Goal: Find specific page/section: Find specific page/section

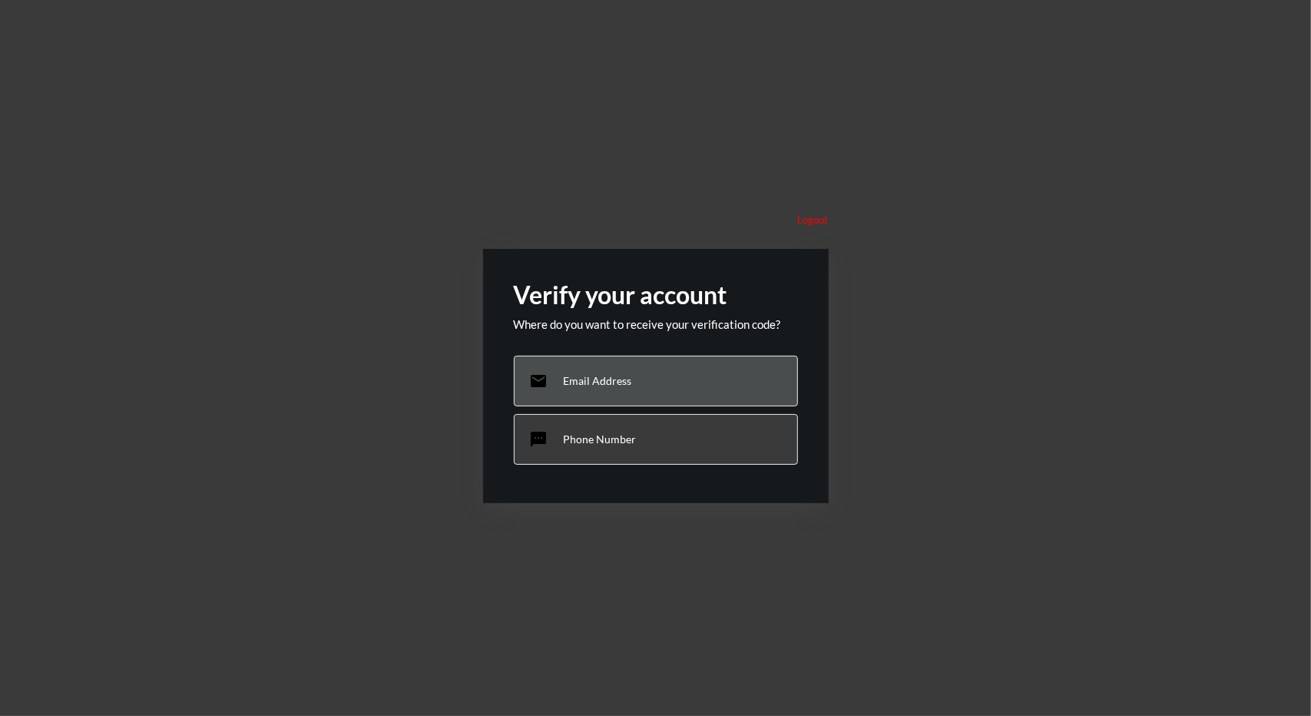
click at [581, 376] on p "Email Address" at bounding box center [598, 380] width 68 height 13
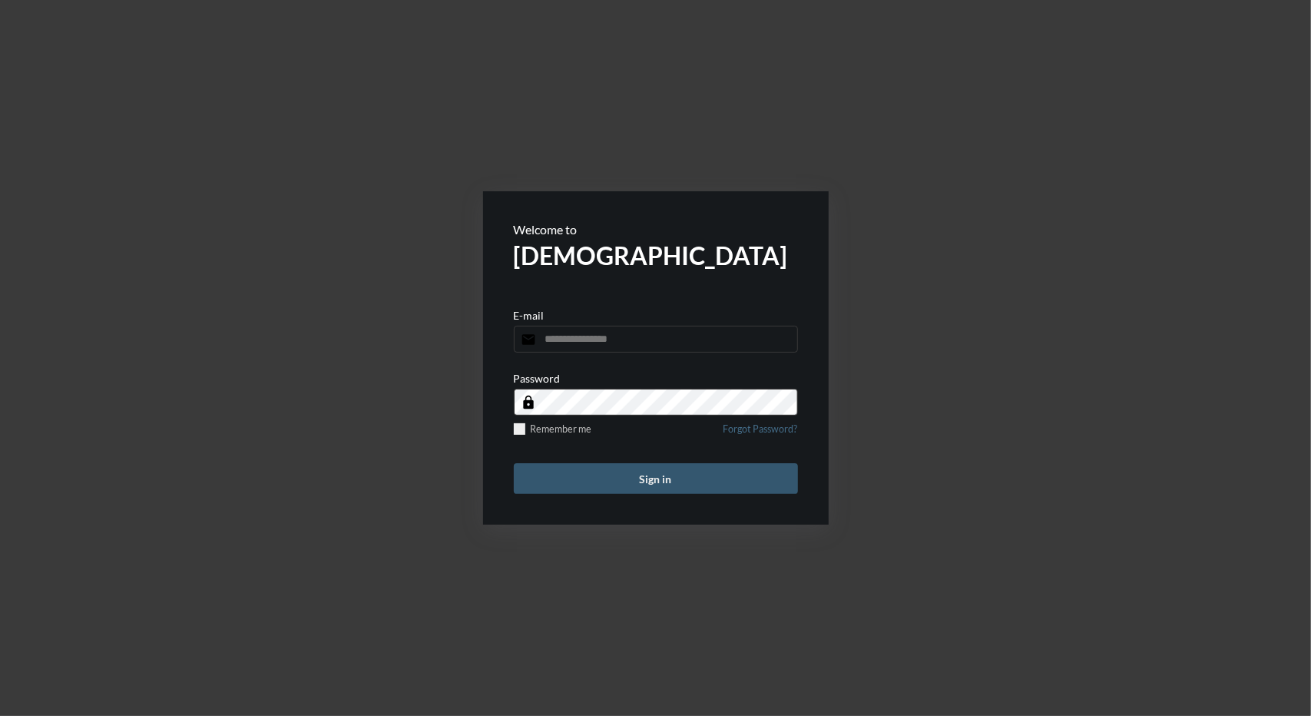
type input "**********"
click at [642, 477] on button "Sign in" at bounding box center [656, 478] width 284 height 31
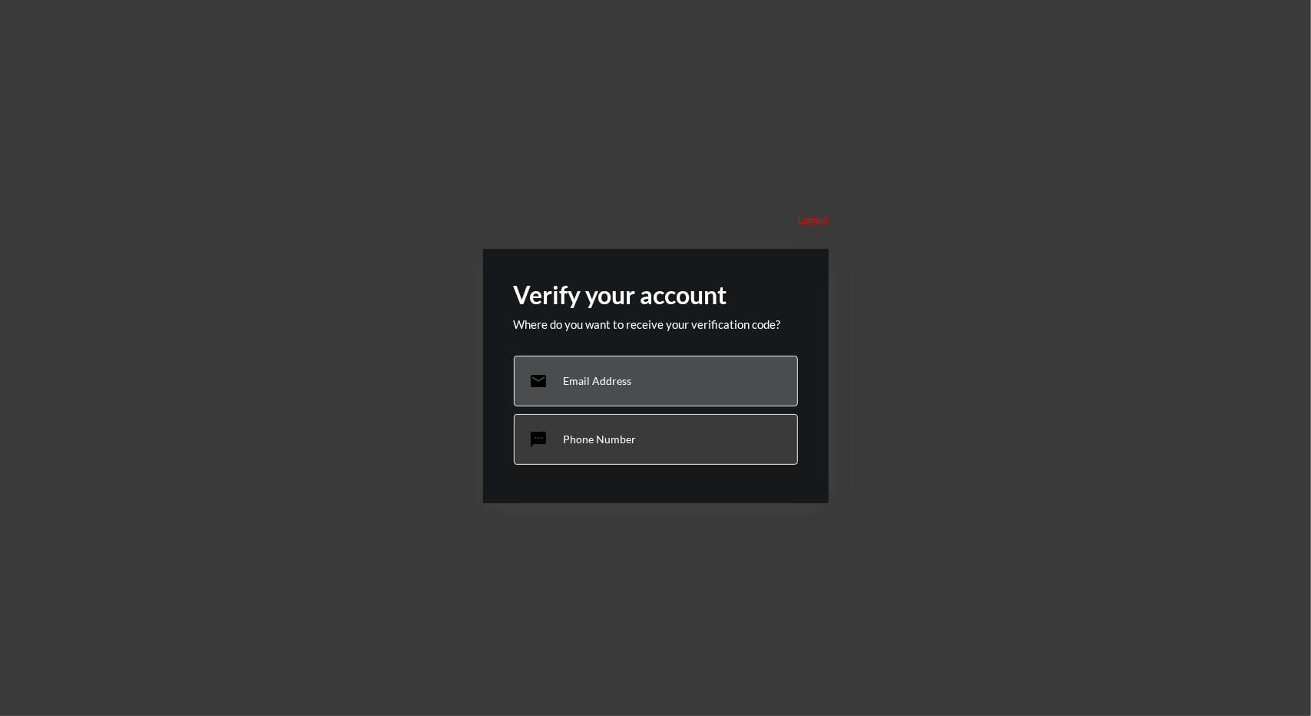
click at [608, 383] on p "Email Address" at bounding box center [598, 380] width 68 height 13
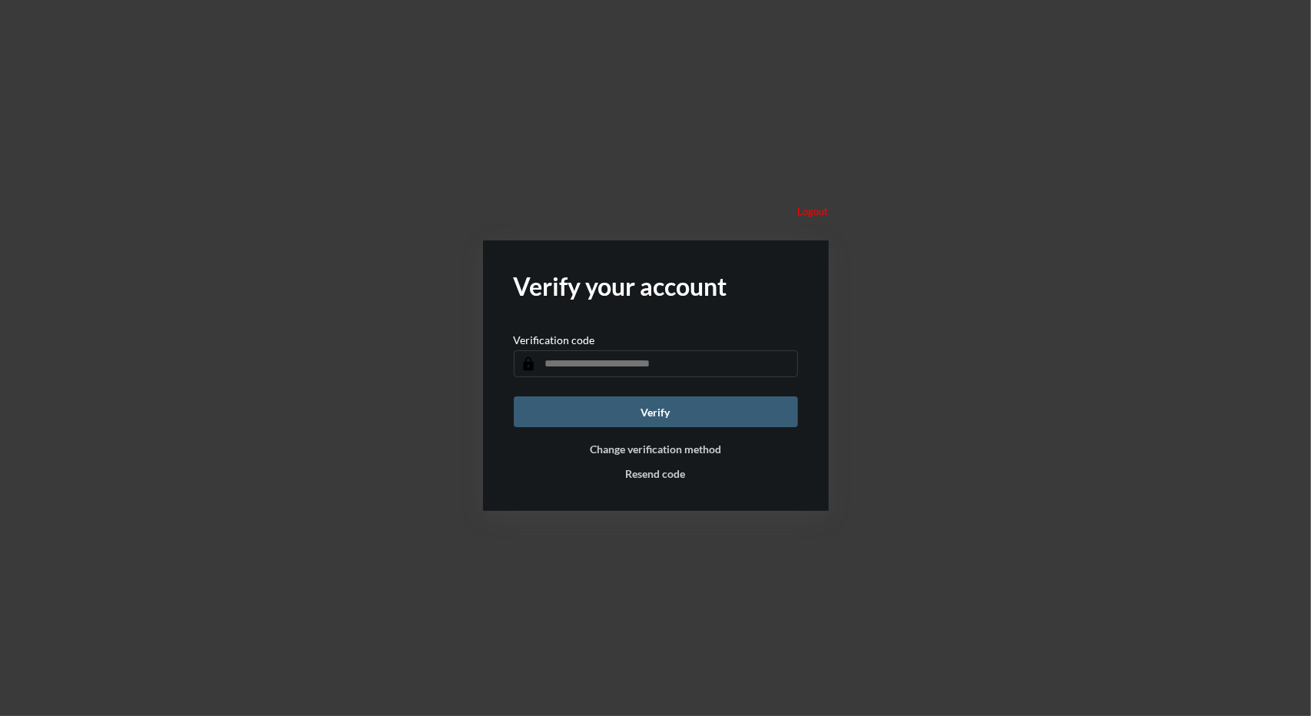
click at [637, 373] on input "text" at bounding box center [656, 363] width 284 height 27
paste input "******"
type input "******"
click at [645, 414] on button "Verify" at bounding box center [656, 411] width 284 height 31
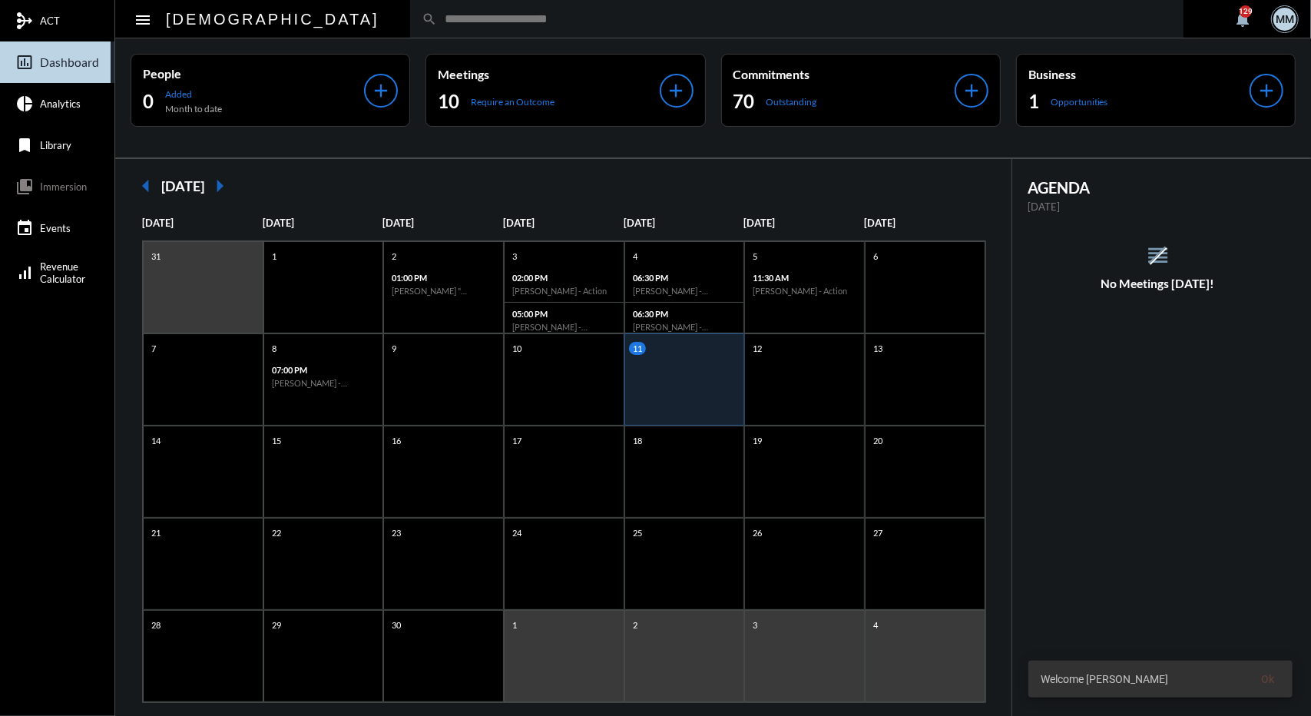
click at [499, 19] on input "text" at bounding box center [804, 18] width 735 height 13
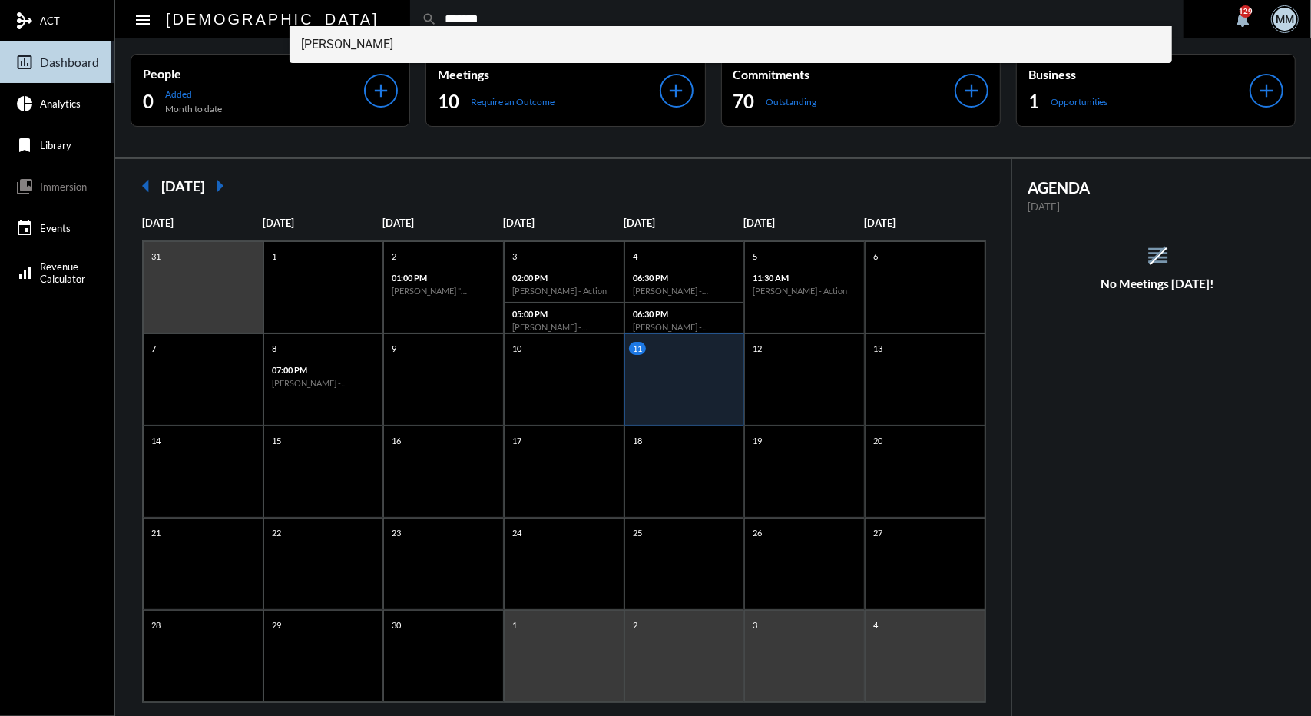
type input "*******"
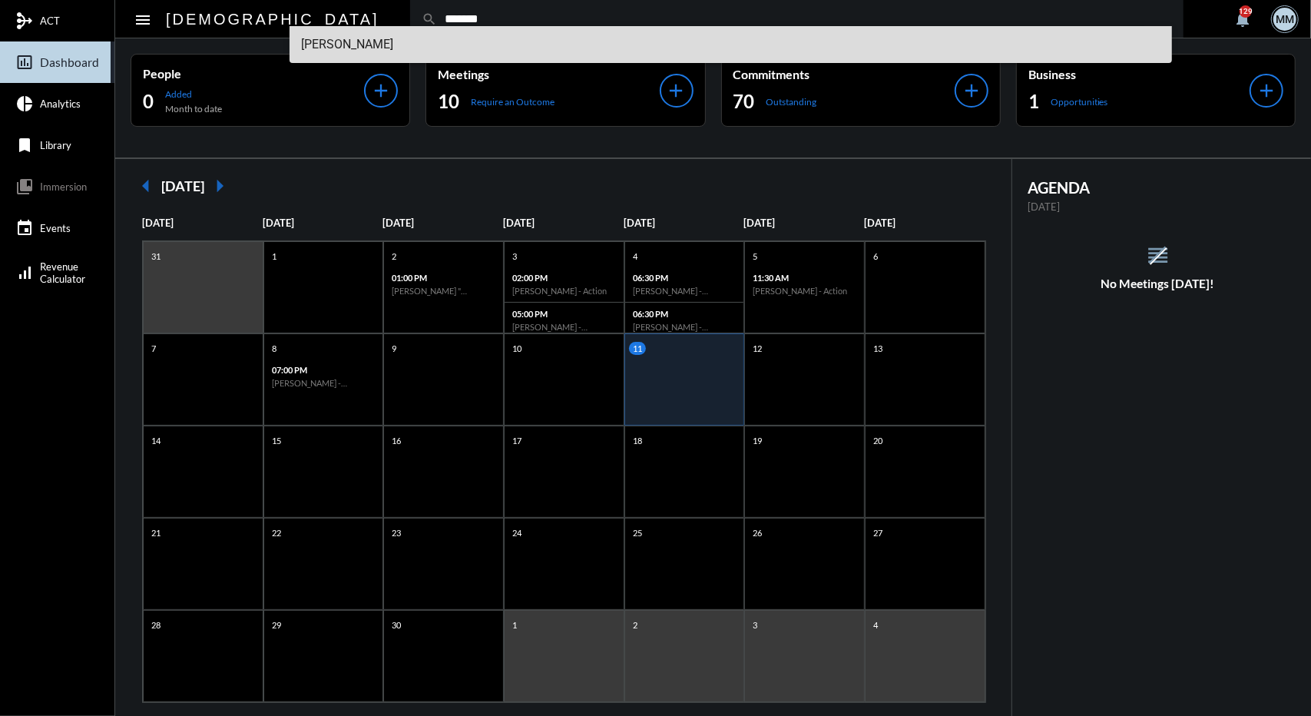
click at [378, 28] on span "Ashley Krushinski" at bounding box center [731, 44] width 859 height 37
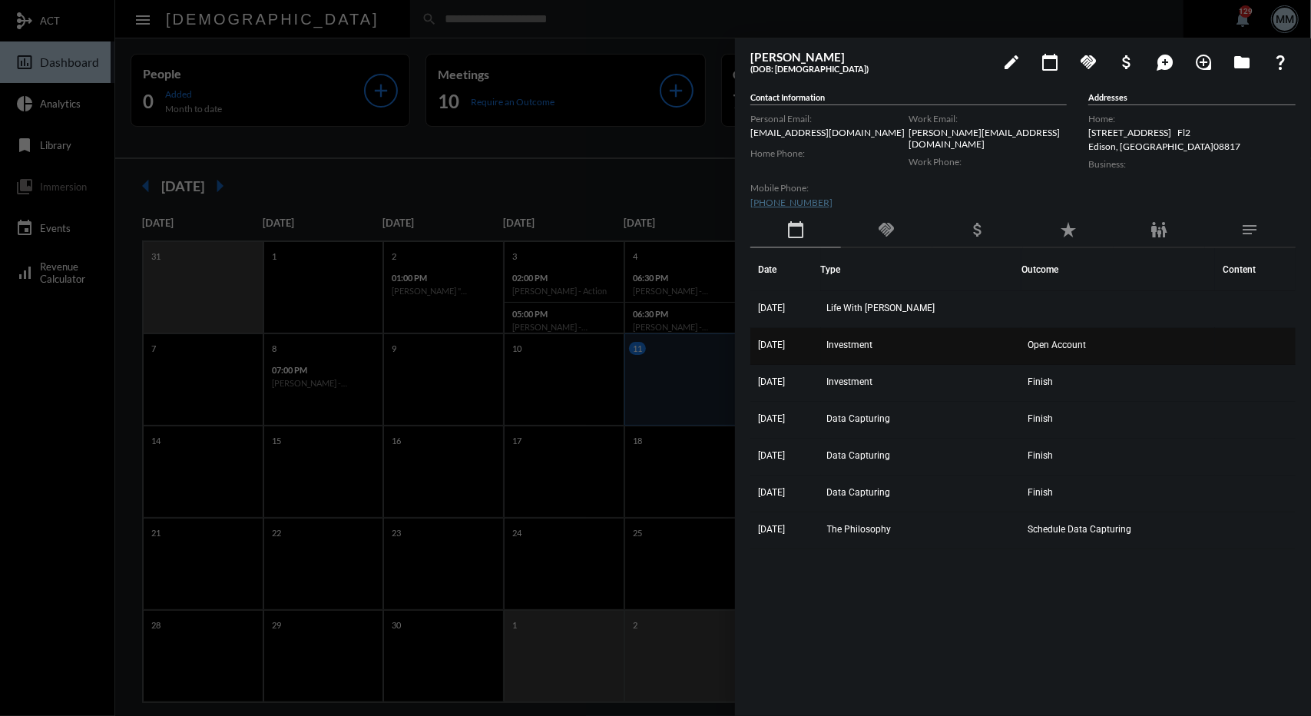
click at [882, 336] on td "Investment" at bounding box center [921, 346] width 201 height 37
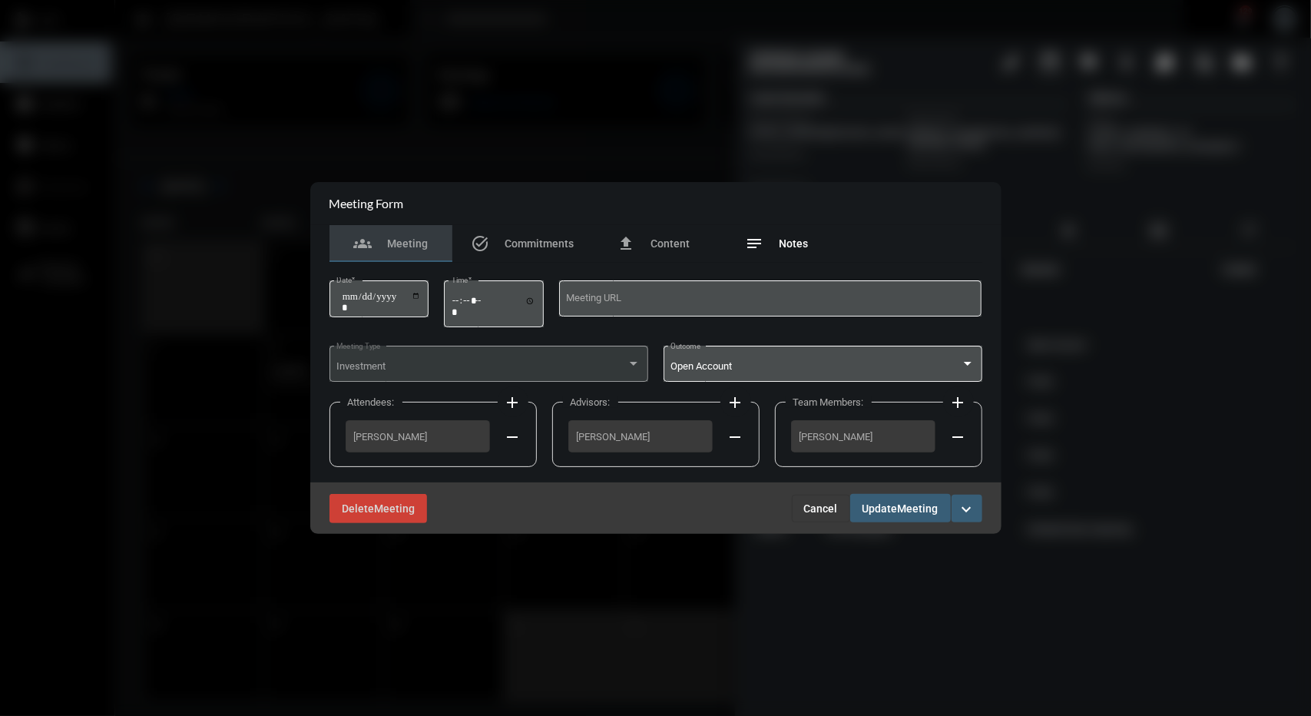
click at [797, 257] on div "notes Notes" at bounding box center [776, 243] width 123 height 37
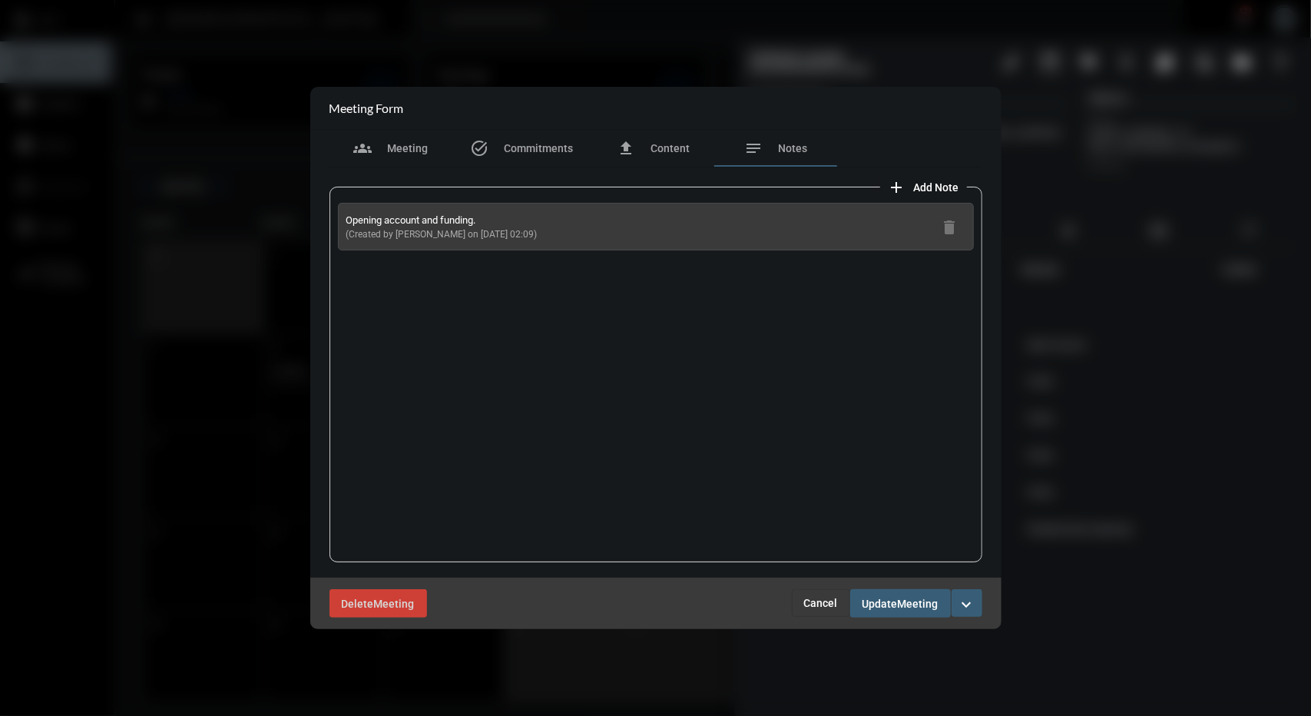
click at [809, 594] on button "Cancel" at bounding box center [821, 603] width 58 height 28
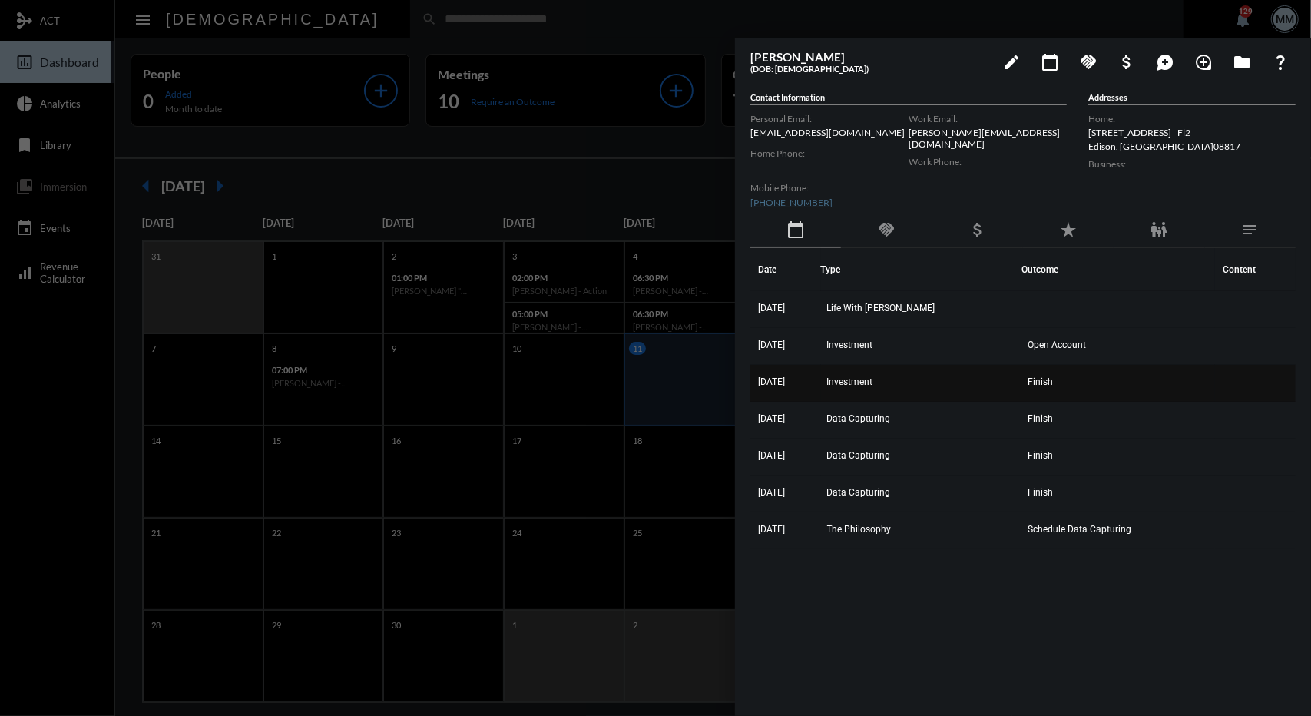
click at [882, 389] on td "Investment" at bounding box center [921, 383] width 201 height 37
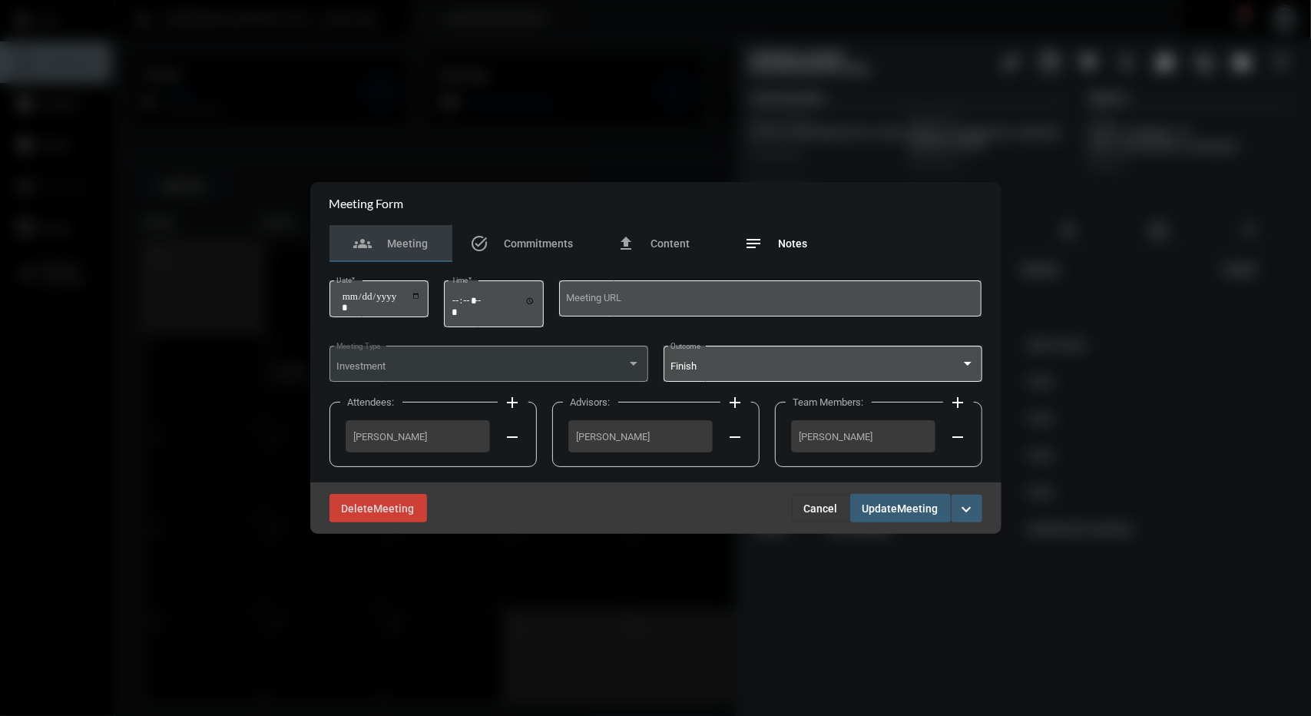
click at [767, 239] on div "notes Notes" at bounding box center [776, 243] width 63 height 18
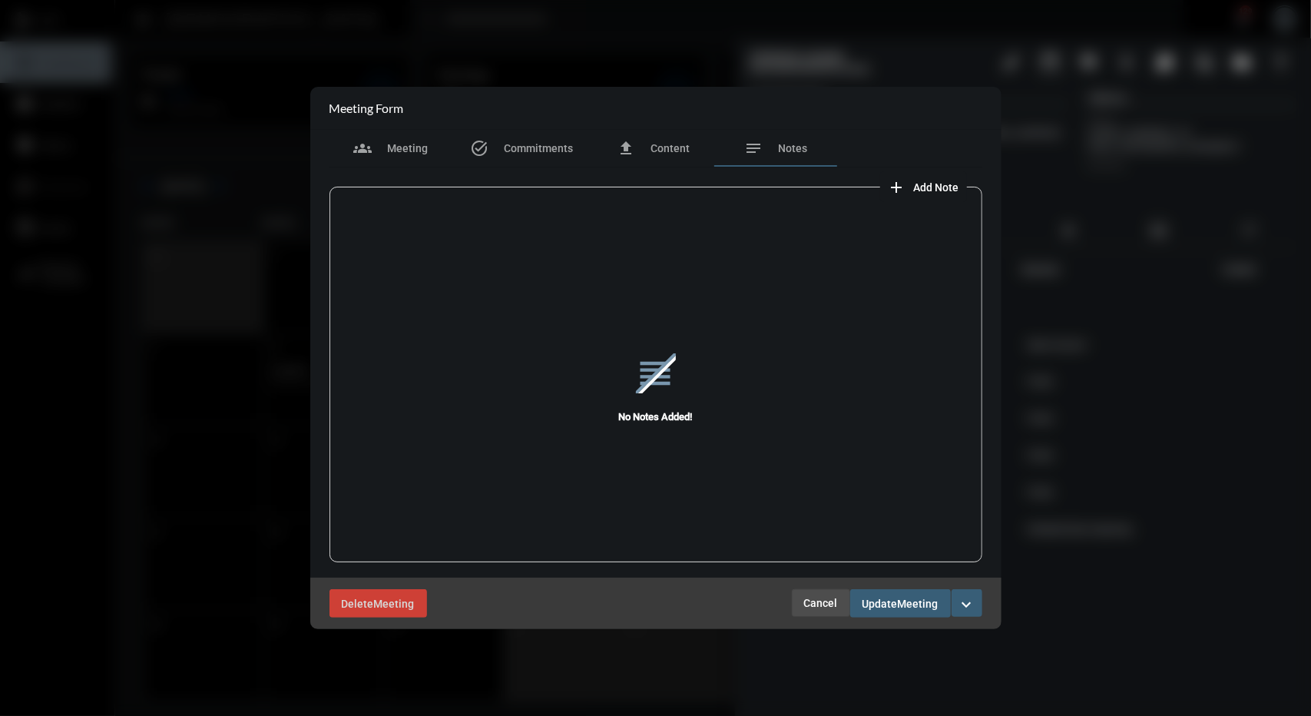
click at [809, 598] on span "Cancel" at bounding box center [821, 603] width 34 height 12
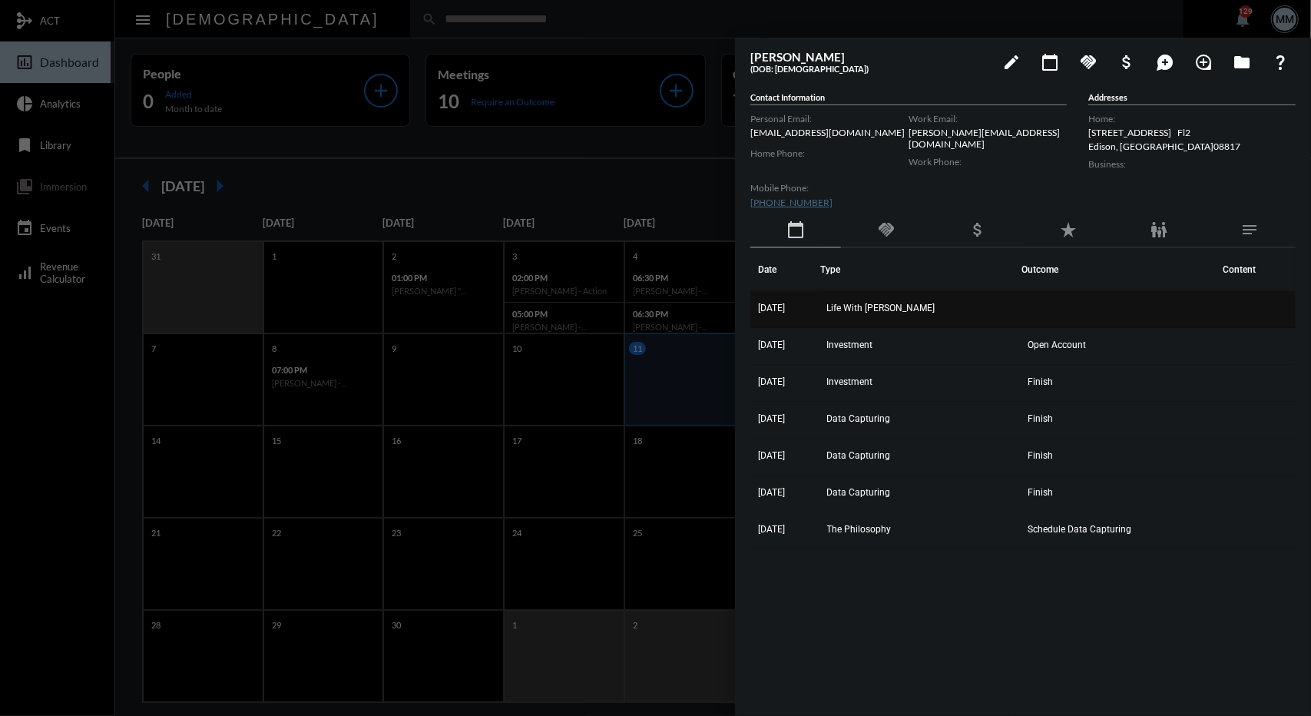
click at [890, 316] on td "Life With Alacrity" at bounding box center [921, 309] width 201 height 37
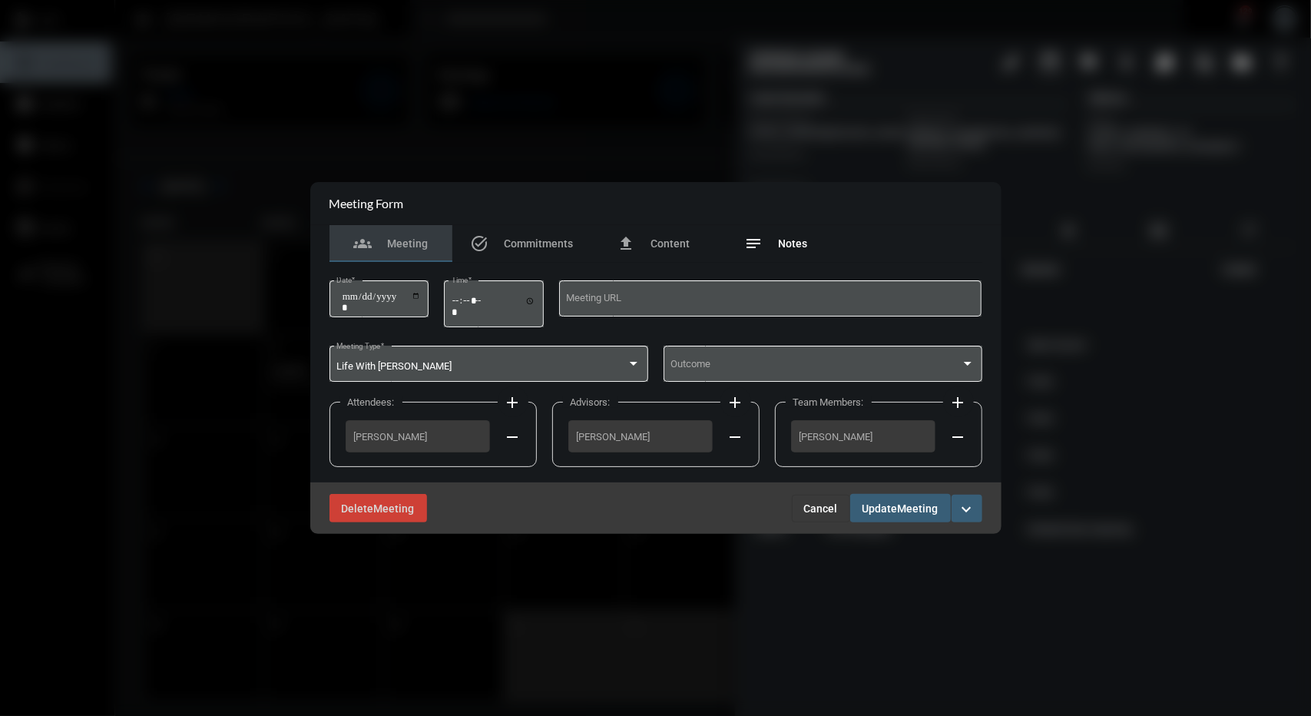
click at [800, 231] on div "notes Notes" at bounding box center [776, 243] width 123 height 37
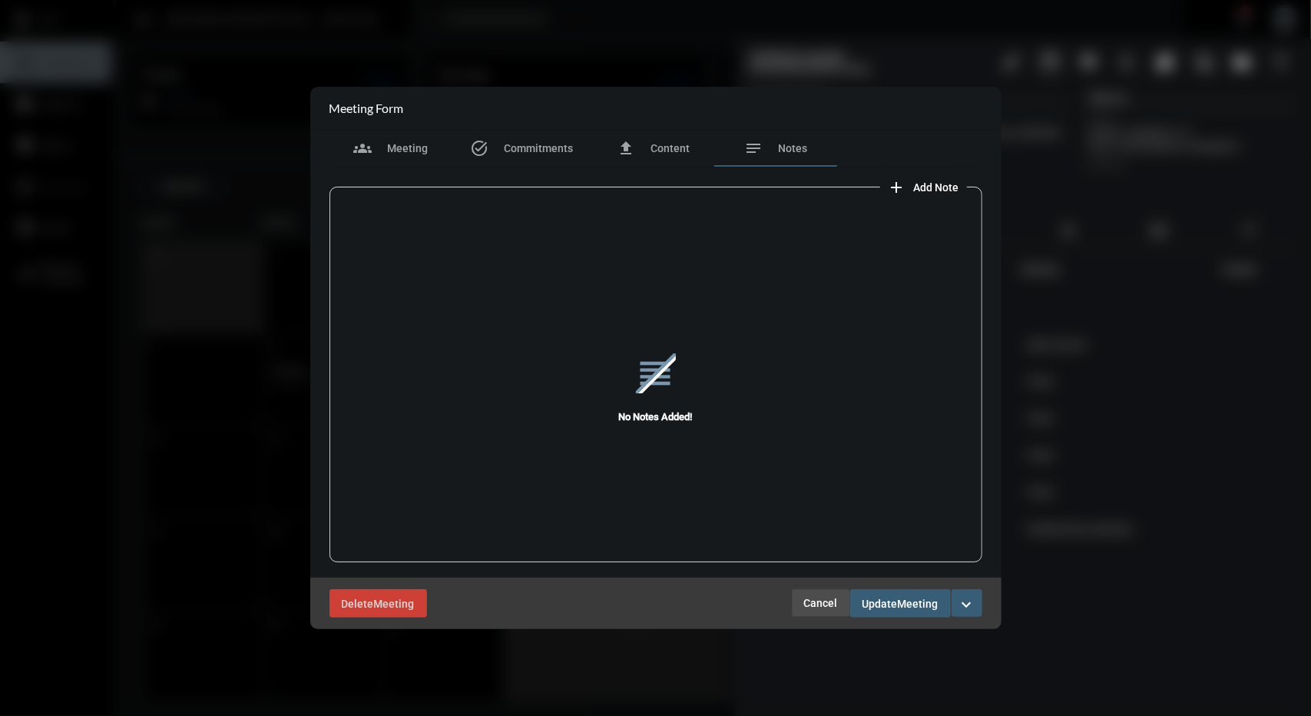
click at [825, 591] on button "Cancel" at bounding box center [821, 603] width 58 height 28
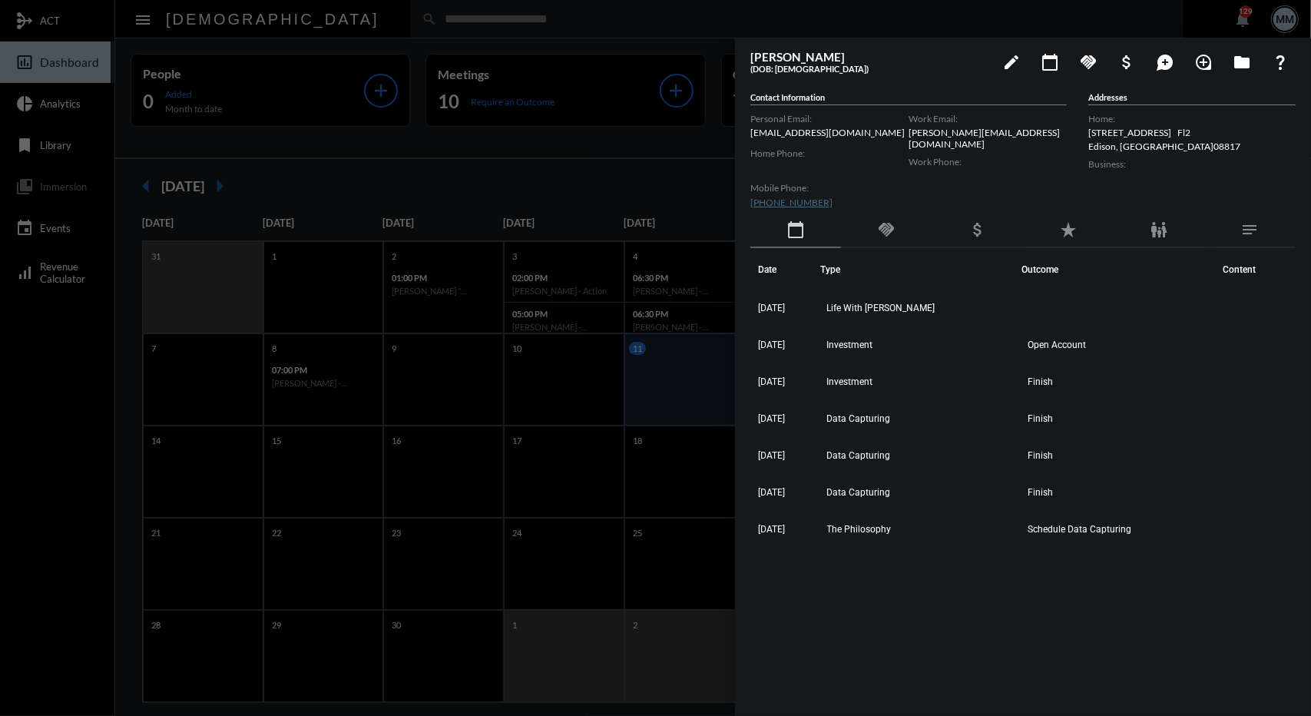
click at [555, 147] on div at bounding box center [655, 358] width 1311 height 716
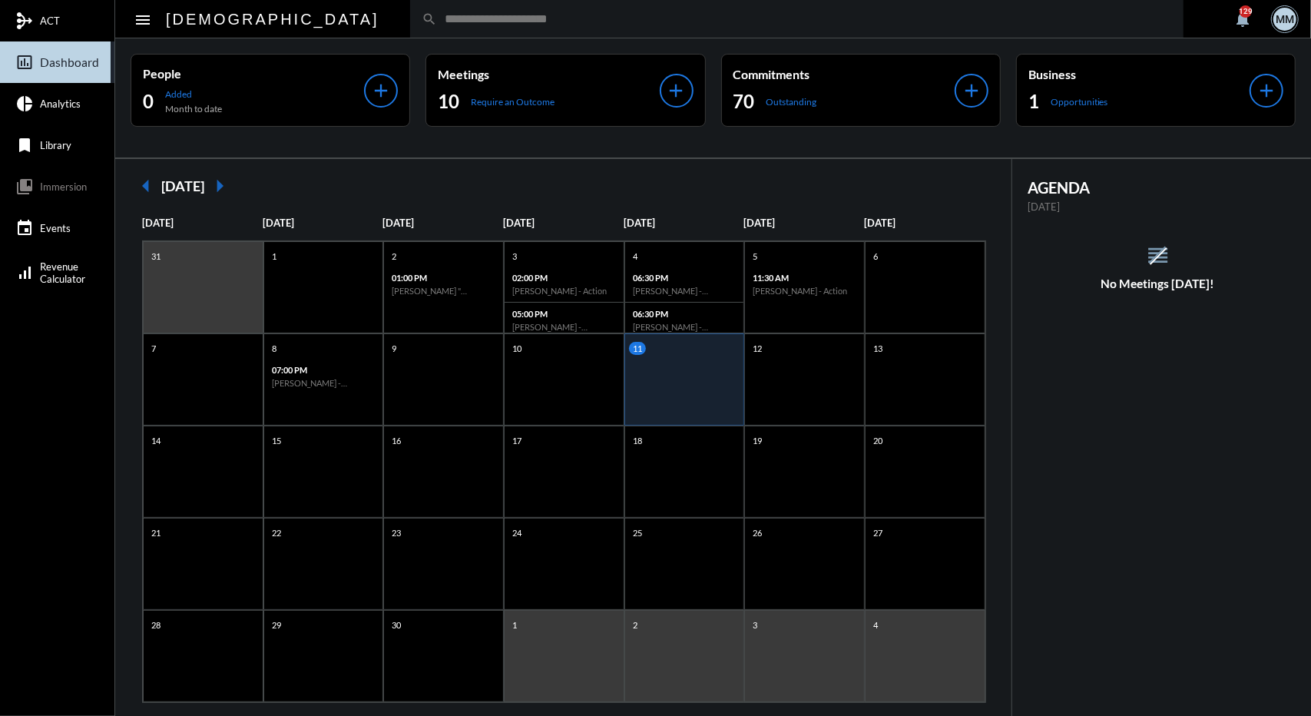
click at [467, 19] on input "text" at bounding box center [804, 18] width 735 height 13
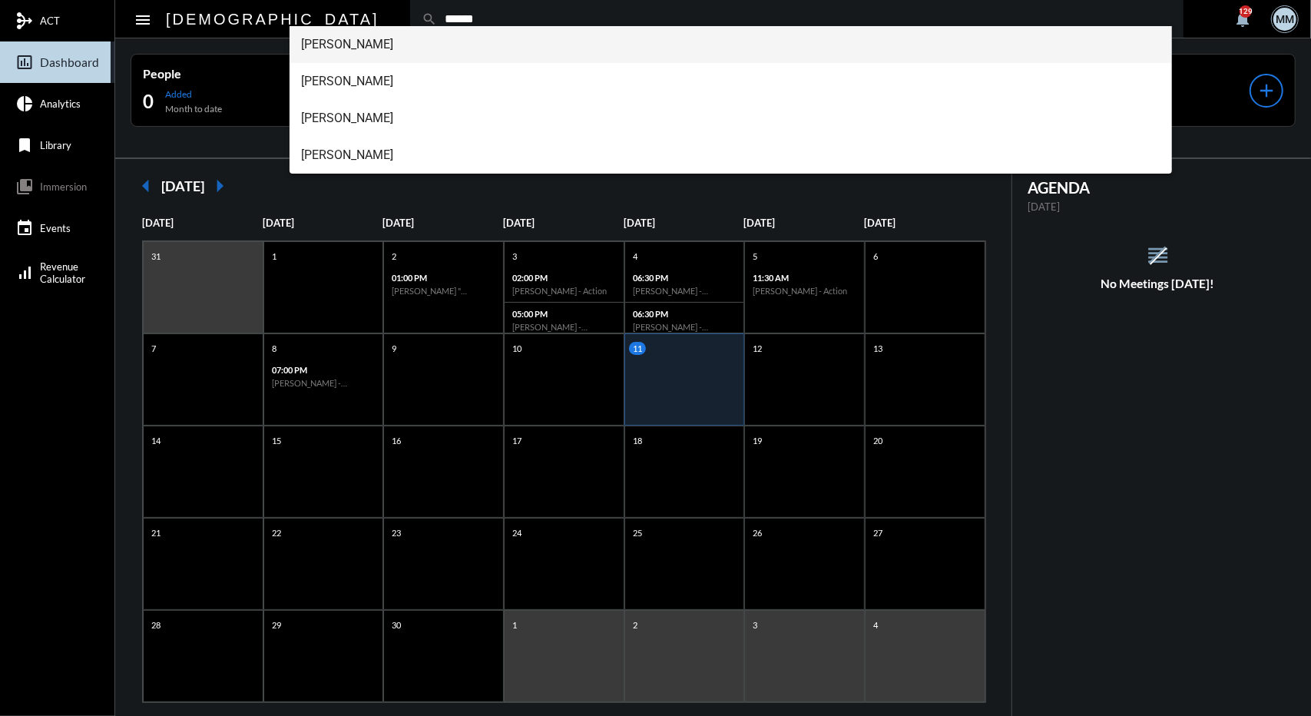
type input "******"
click at [363, 46] on span "April Malone" at bounding box center [731, 44] width 859 height 37
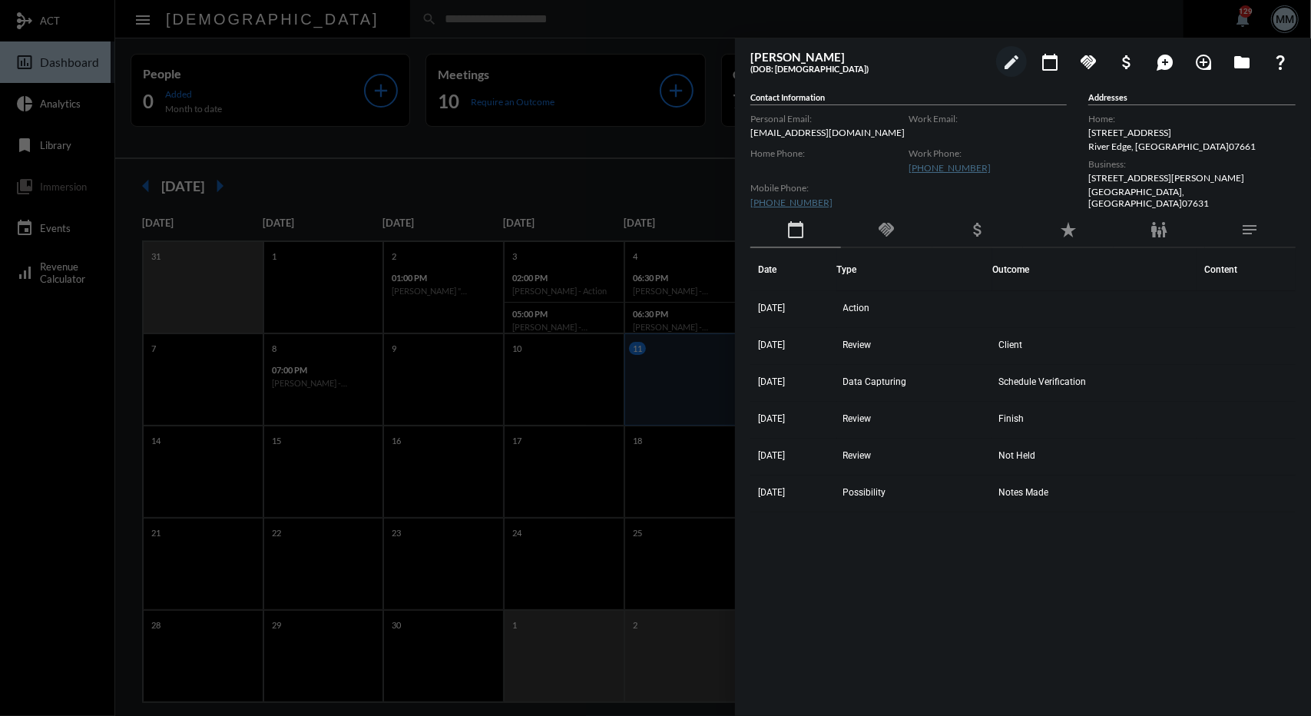
click at [894, 237] on mat-icon "handshake" at bounding box center [886, 229] width 18 height 18
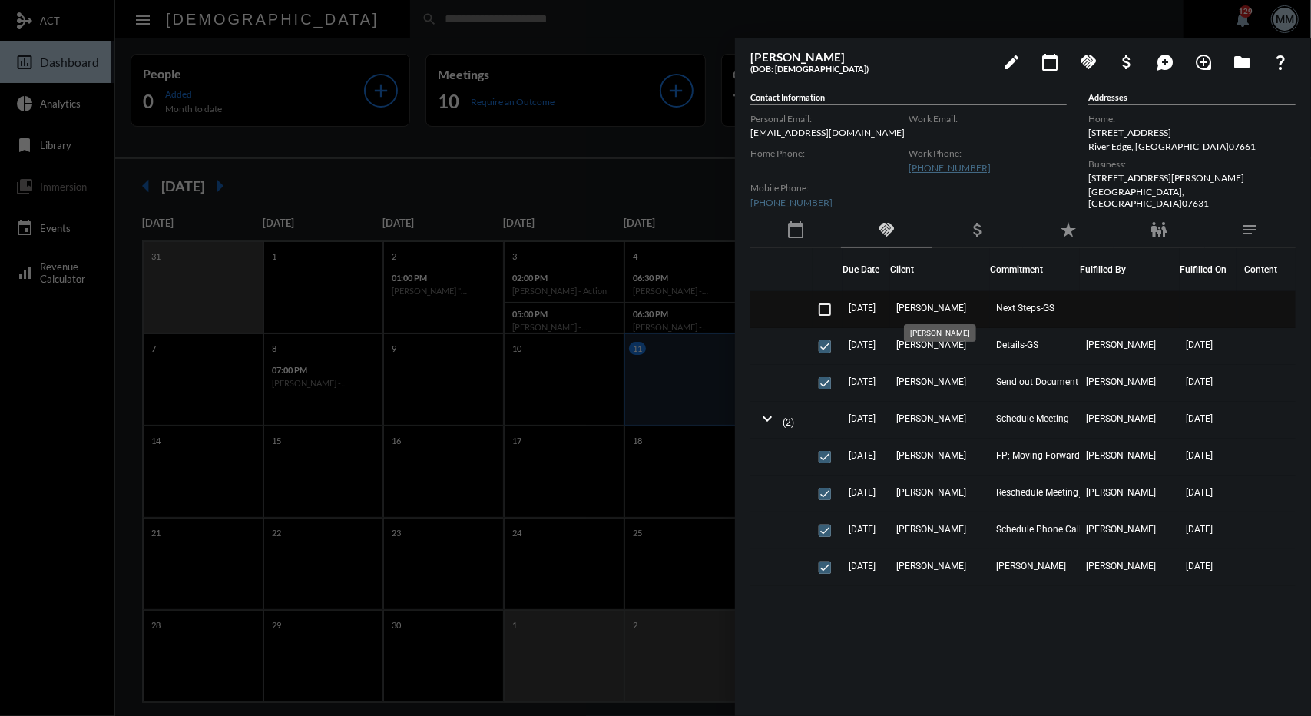
click at [933, 303] on span "April Malone" at bounding box center [931, 308] width 70 height 11
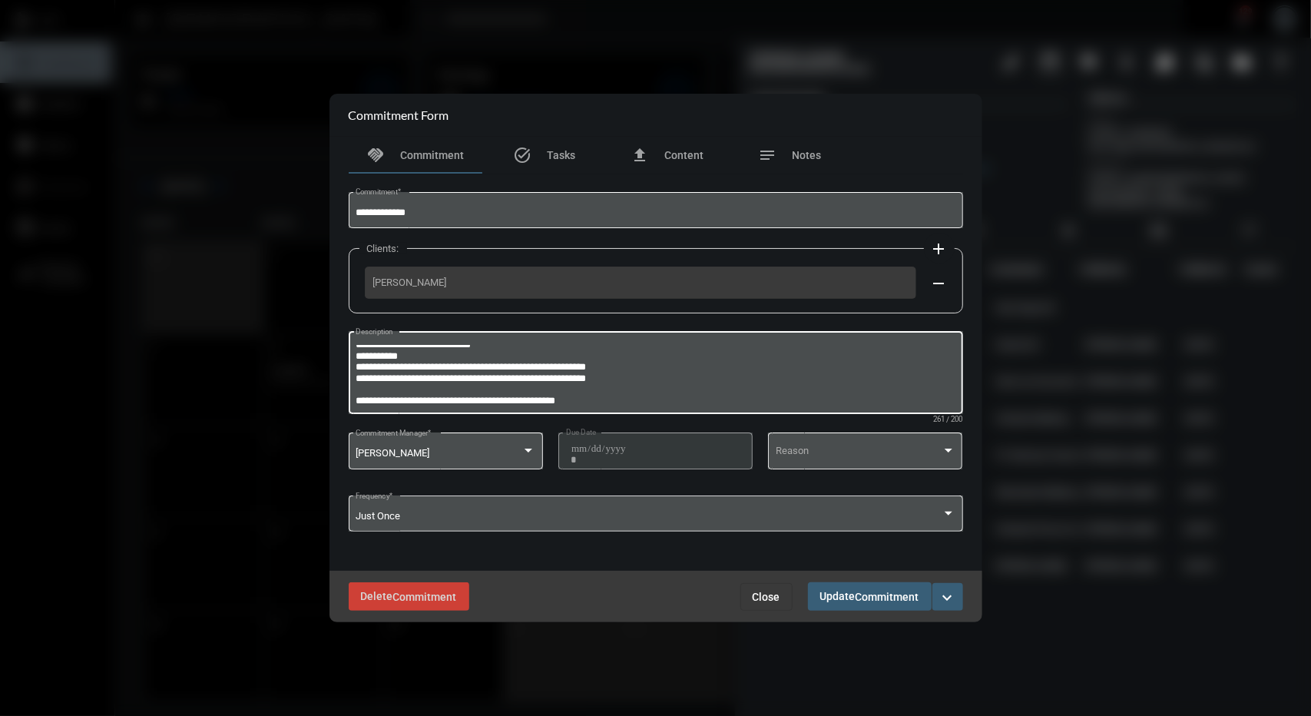
scroll to position [32, 0]
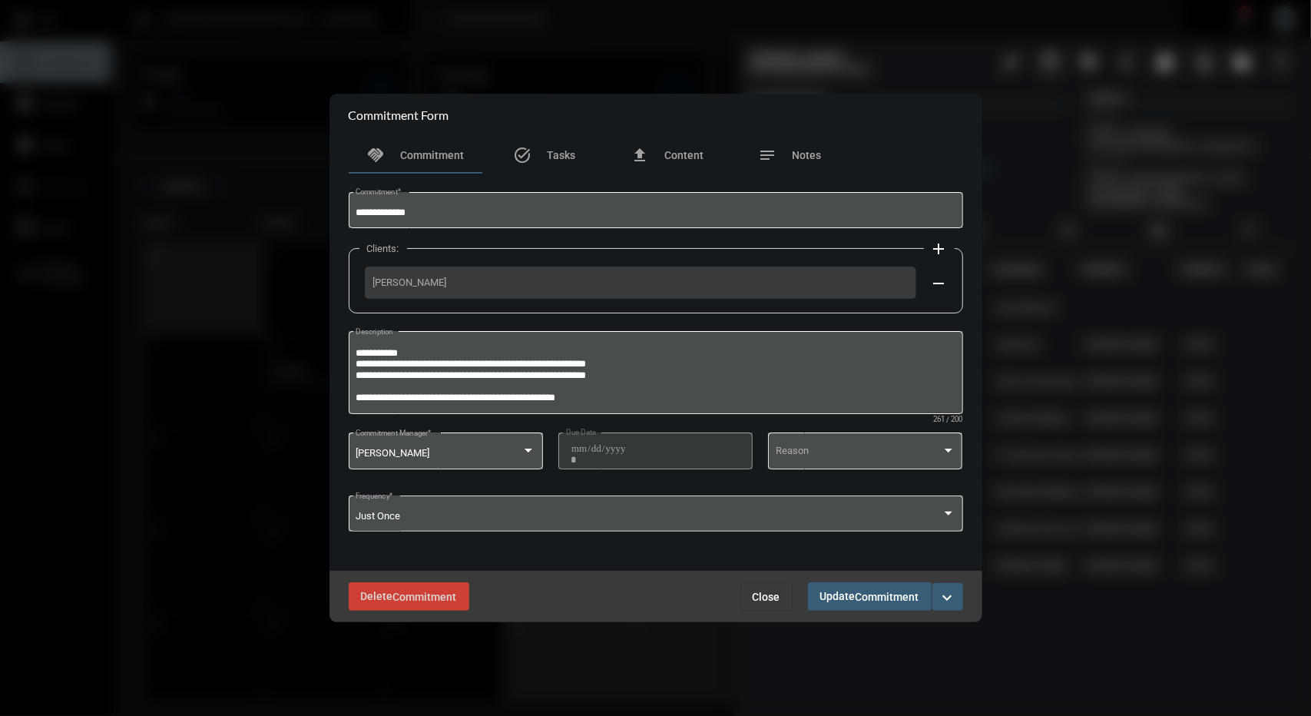
click at [774, 612] on div "Delete Commitment Close Update Commitment expand_more" at bounding box center [656, 596] width 653 height 51
click at [774, 598] on span "Close" at bounding box center [767, 597] width 28 height 12
